Goal: Find specific page/section: Find specific page/section

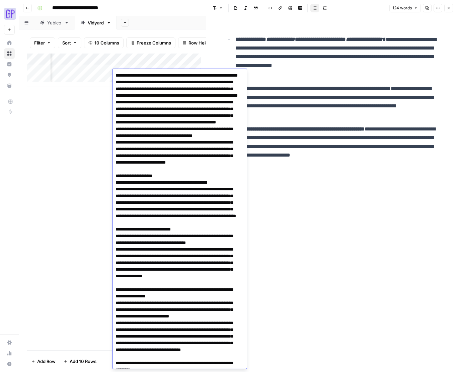
scroll to position [474, 0]
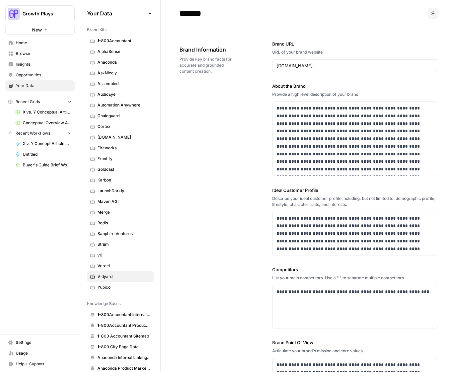
scroll to position [314, 0]
